Goal: Task Accomplishment & Management: Use online tool/utility

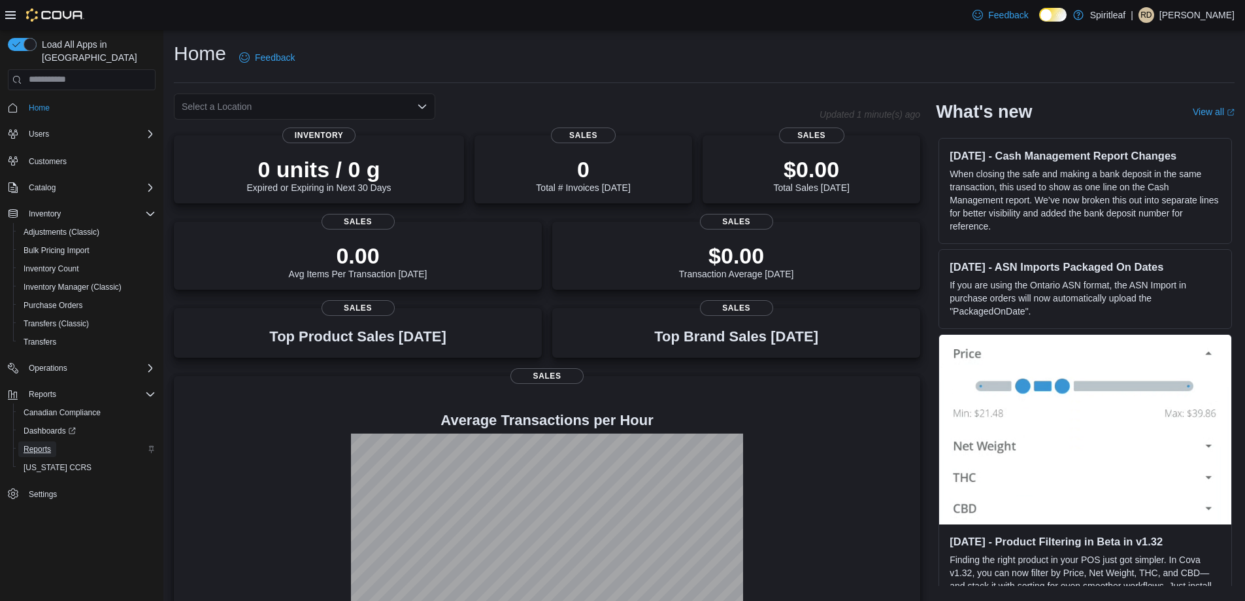
click at [50, 444] on span "Reports" at bounding box center [37, 449] width 27 height 10
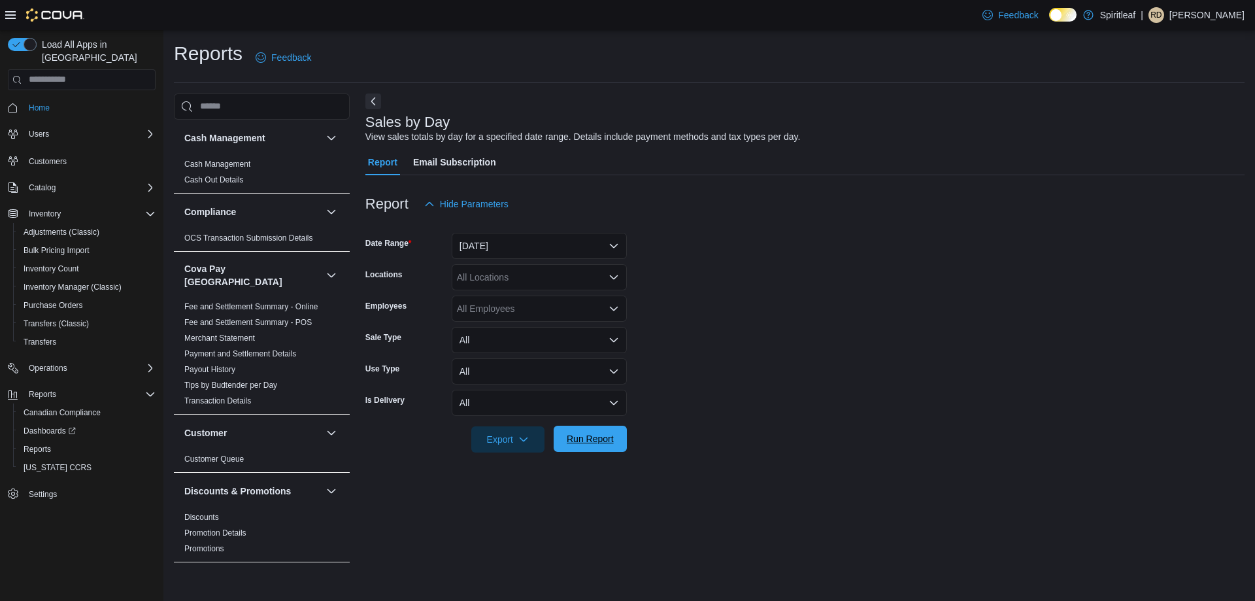
click at [583, 433] on span "Run Report" at bounding box center [590, 438] width 47 height 13
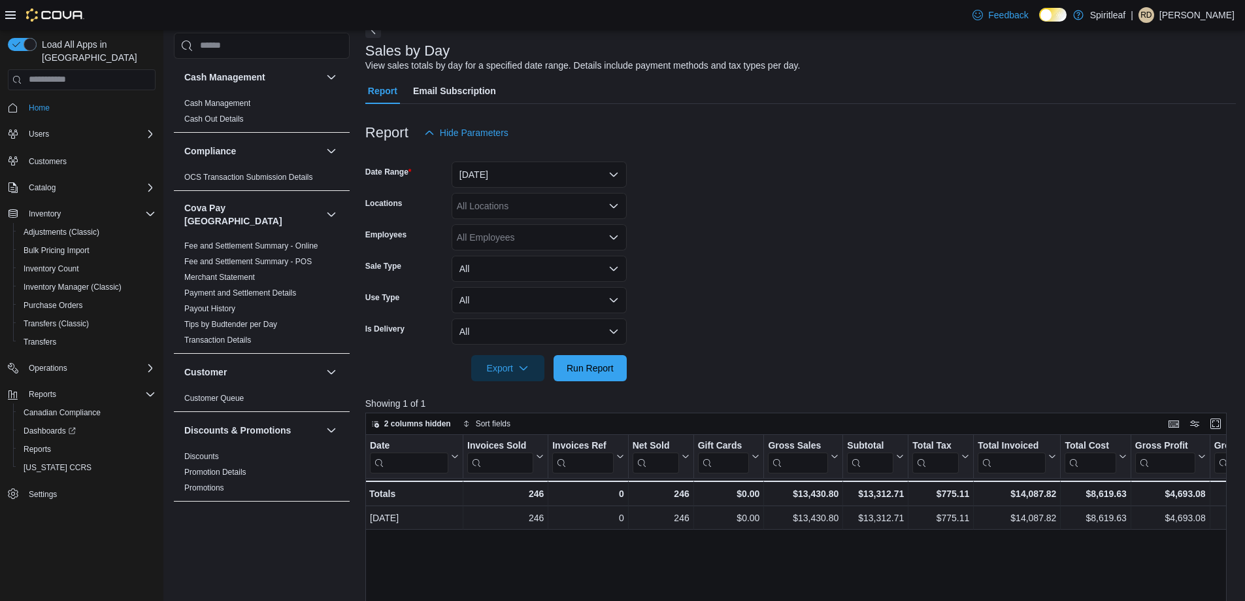
scroll to position [65, 0]
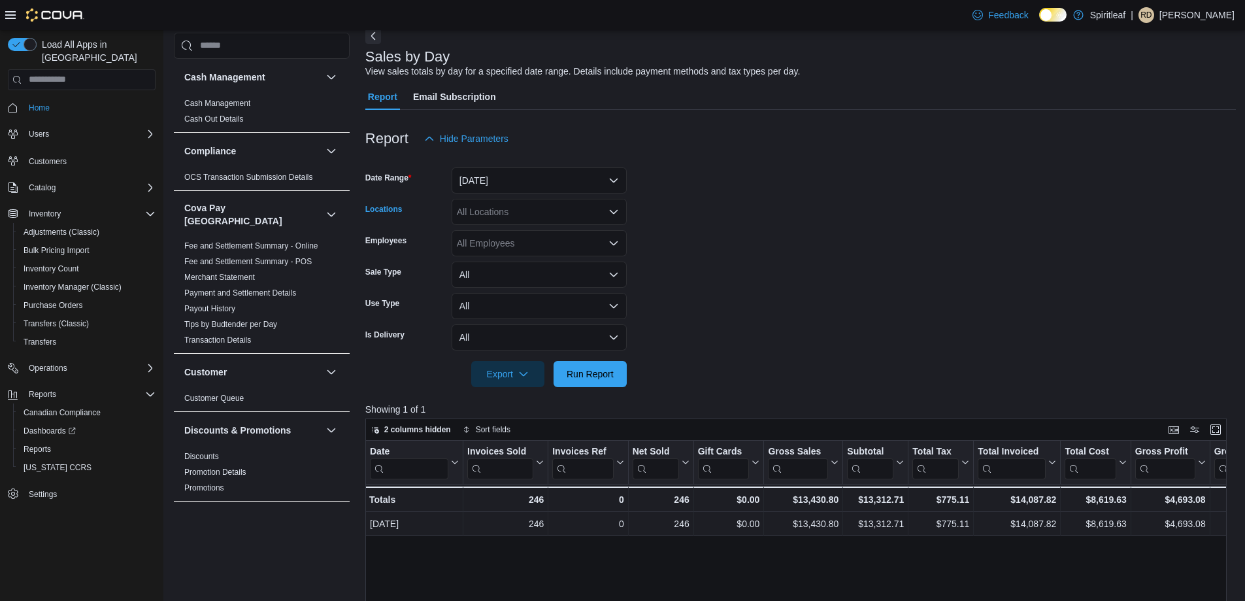
drag, startPoint x: 516, startPoint y: 203, endPoint x: 549, endPoint y: 202, distance: 32.7
click at [517, 203] on div "All Locations" at bounding box center [539, 212] width 175 height 26
type input "***"
click at [550, 229] on span "401 - St. Vital (Winnipeg)" at bounding box center [578, 233] width 159 height 13
drag, startPoint x: 795, startPoint y: 314, endPoint x: 699, endPoint y: 359, distance: 106.7
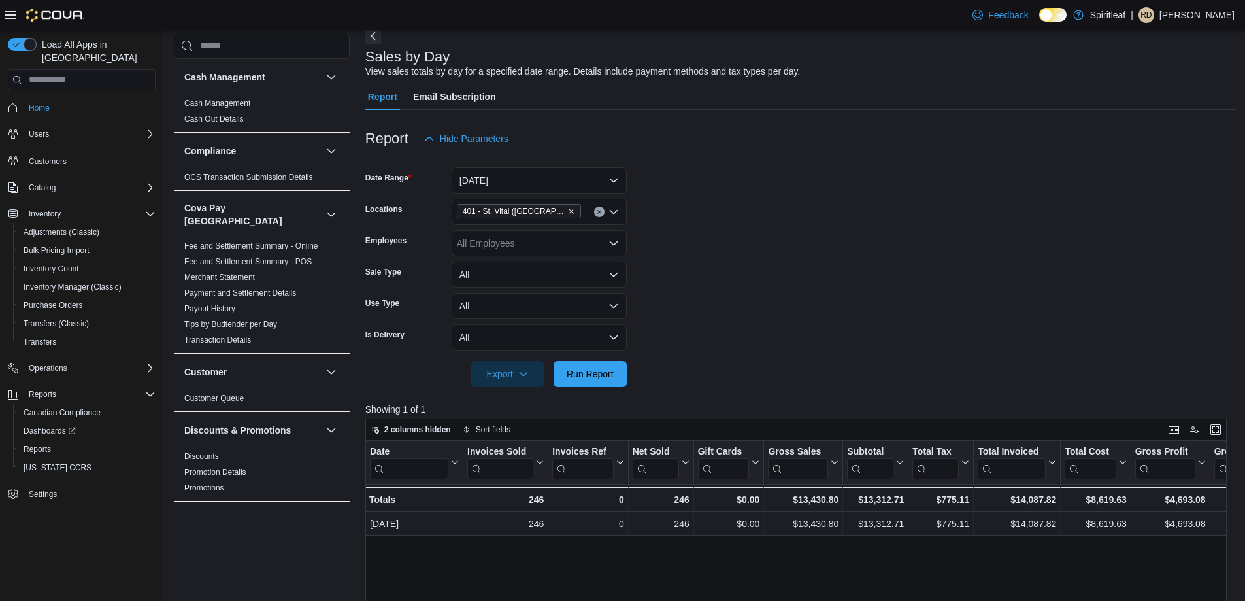
click at [778, 322] on form "Date Range Yesterday Locations 401 - St. Vital (Winnipeg) Employees All Employe…" at bounding box center [800, 269] width 871 height 235
click at [625, 374] on button "Run Report" at bounding box center [590, 373] width 73 height 26
click at [826, 207] on form "Date Range Yesterday Locations 401 - St. Vital (Winnipeg) Employees All Employe…" at bounding box center [800, 269] width 871 height 235
click at [567, 211] on icon "Remove 401 - St. Vital (Winnipeg) from selection in this group" at bounding box center [571, 211] width 8 height 8
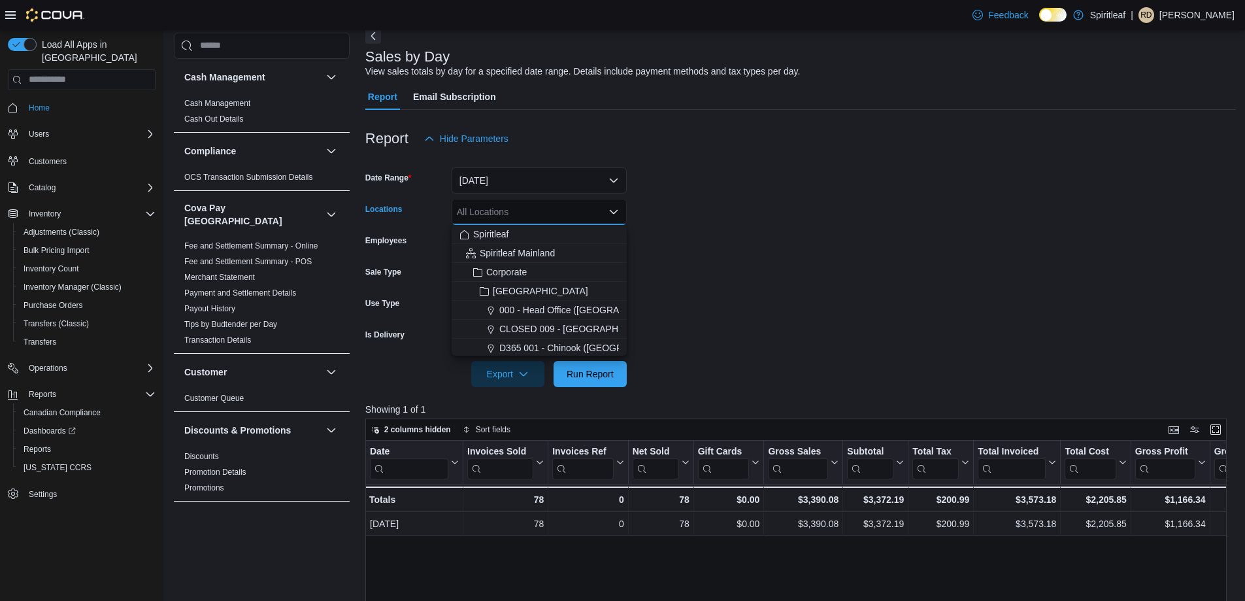
click at [778, 211] on form "Date Range Yesterday Locations All Locations Combo box. Selected. Combo box inp…" at bounding box center [800, 269] width 871 height 235
